Goal: Task Accomplishment & Management: Manage account settings

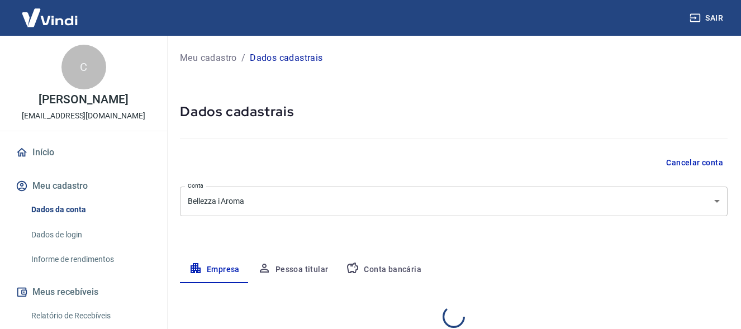
select select "SP"
select select "business"
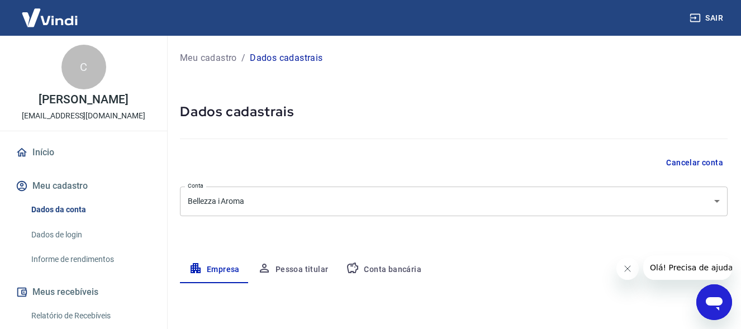
click at [384, 268] on button "Conta bancária" at bounding box center [383, 269] width 93 height 27
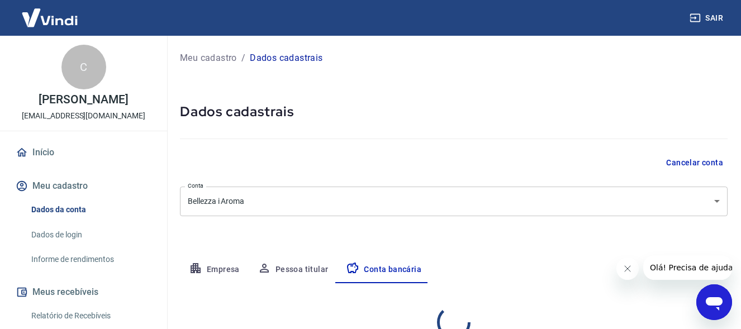
select select "1"
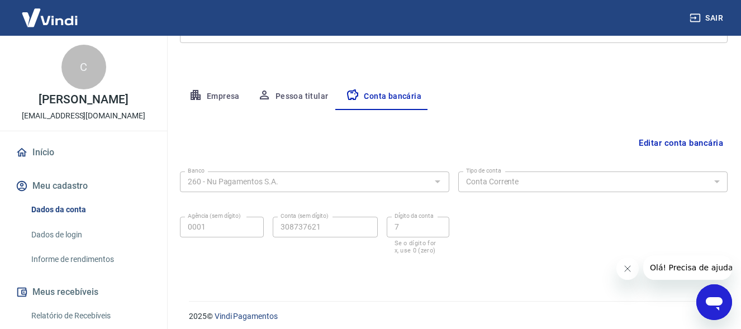
scroll to position [180, 0]
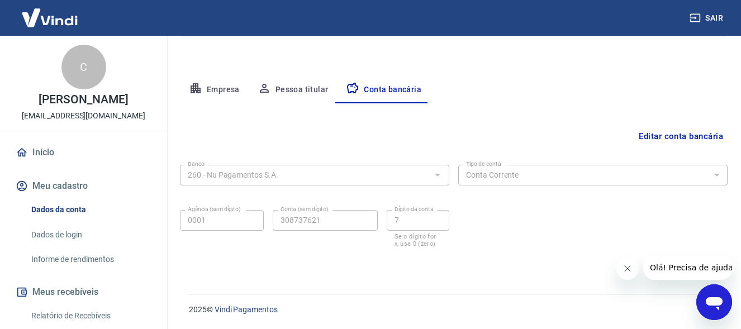
click at [694, 137] on button "Editar conta bancária" at bounding box center [680, 136] width 93 height 21
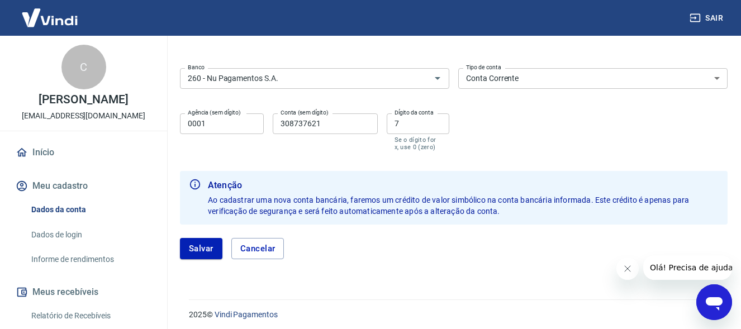
scroll to position [260, 0]
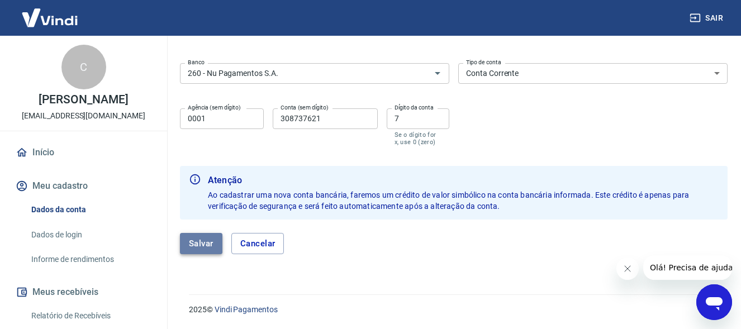
click at [209, 244] on button "Salvar" at bounding box center [201, 243] width 42 height 21
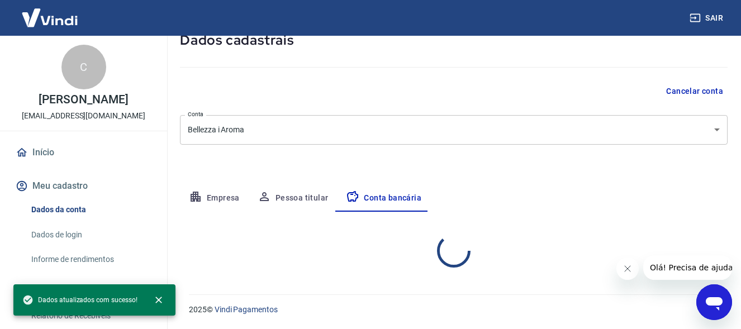
select select "1"
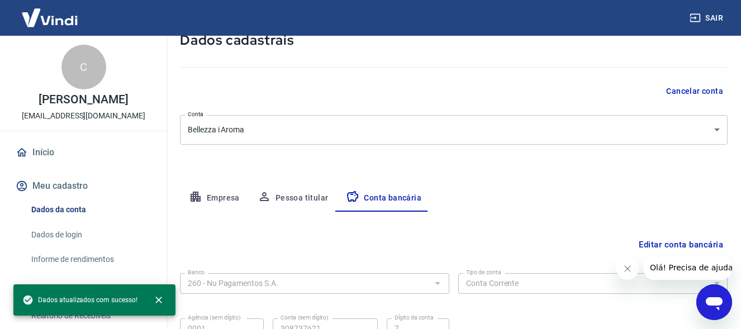
scroll to position [180, 0]
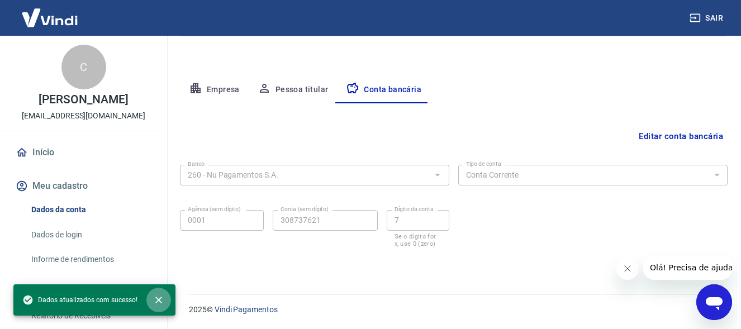
drag, startPoint x: 156, startPoint y: 297, endPoint x: 169, endPoint y: 284, distance: 18.6
click at [156, 297] on icon "close" at bounding box center [158, 299] width 11 height 11
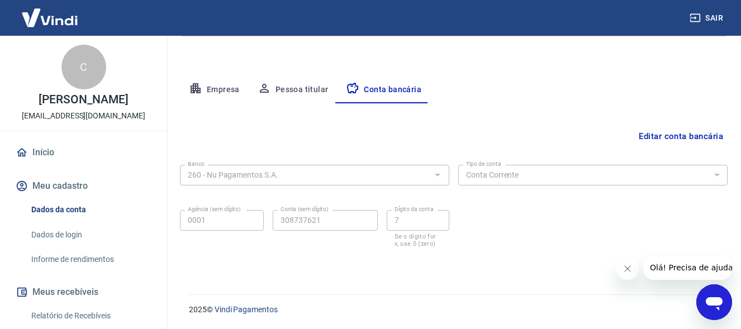
click at [302, 86] on button "Pessoa titular" at bounding box center [293, 90] width 89 height 27
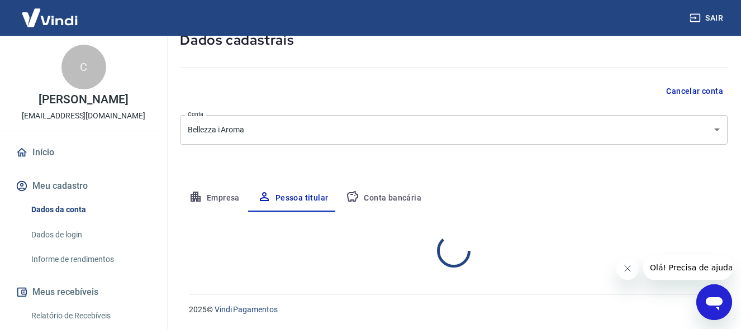
scroll to position [118, 0]
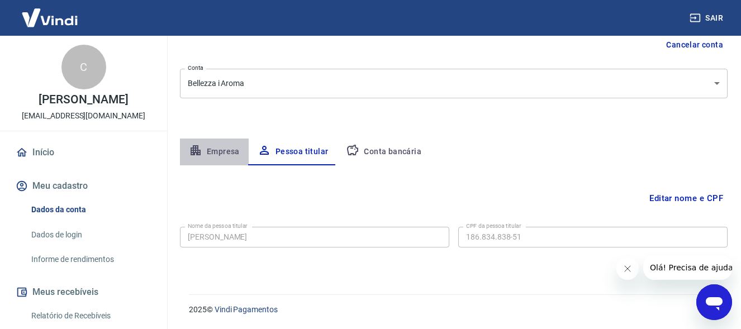
click at [216, 152] on button "Empresa" at bounding box center [214, 152] width 69 height 27
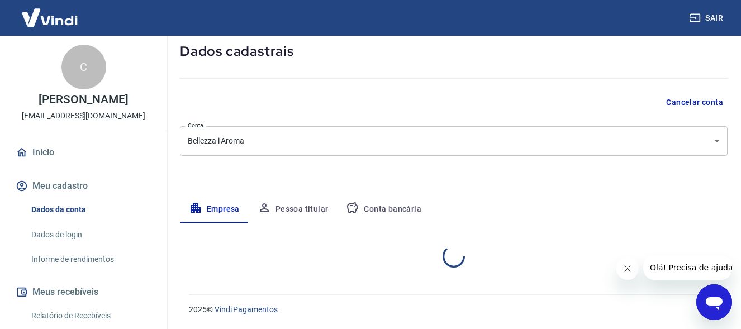
select select "SP"
select select "business"
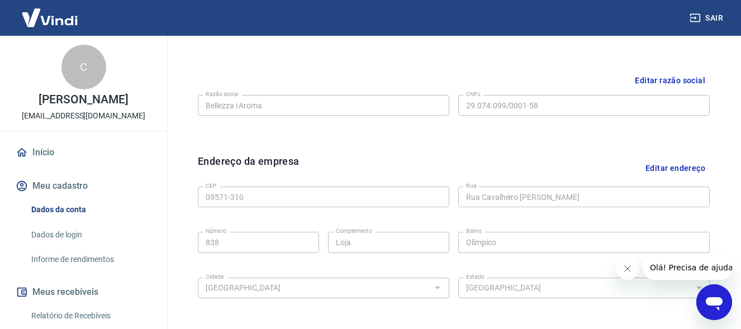
scroll to position [286, 0]
